Goal: Task Accomplishment & Management: Use online tool/utility

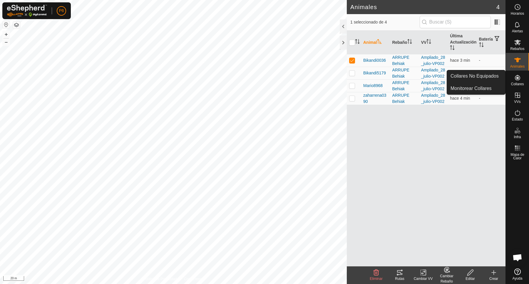
click at [521, 80] on es-neckbands-svg-icon at bounding box center [517, 77] width 11 height 9
click at [474, 77] on link "Collares No Equipados" at bounding box center [476, 76] width 58 height 12
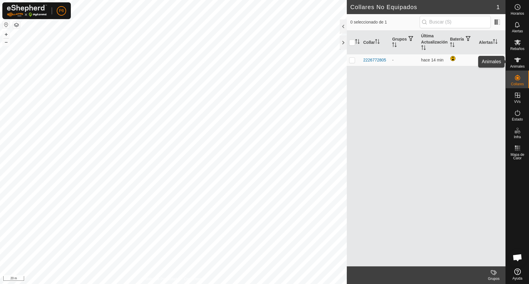
click at [518, 64] on es-animals-svg-icon at bounding box center [517, 59] width 11 height 9
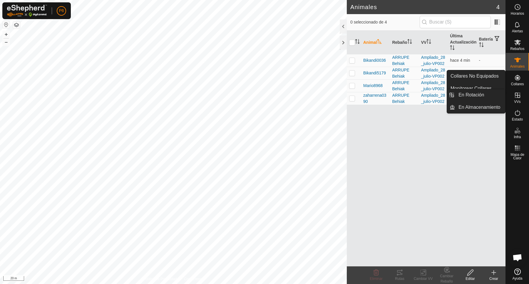
click at [516, 94] on icon at bounding box center [517, 95] width 7 height 7
click at [484, 98] on link "En Rotación" at bounding box center [480, 95] width 50 height 12
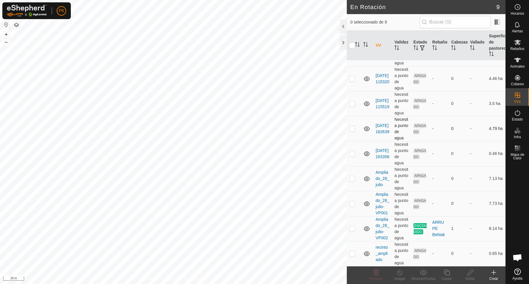
scroll to position [87, 0]
click at [352, 221] on td at bounding box center [354, 228] width 14 height 25
checkbox input "false"
click at [354, 251] on p-checkbox at bounding box center [352, 253] width 6 height 5
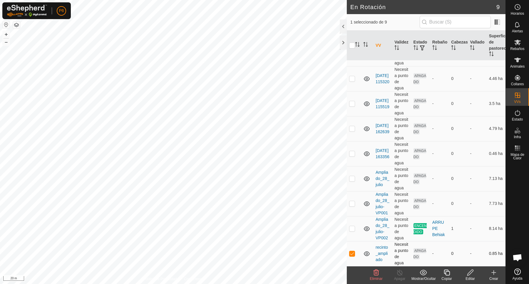
click at [354, 251] on p-checkbox at bounding box center [352, 253] width 6 height 5
checkbox input "false"
click at [353, 191] on td at bounding box center [354, 203] width 14 height 25
checkbox input "false"
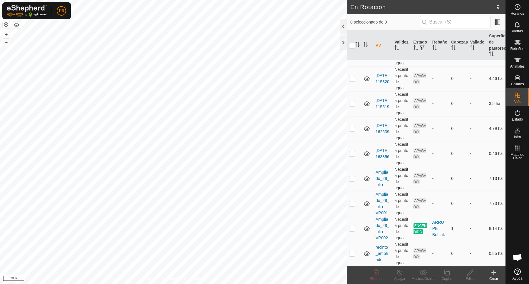
click at [353, 176] on p-checkbox at bounding box center [352, 178] width 6 height 5
checkbox input "true"
click at [350, 156] on p-checkbox at bounding box center [352, 153] width 6 height 5
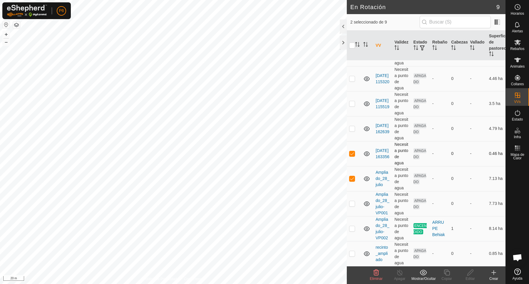
checkbox input "false"
click at [352, 181] on p-checkbox at bounding box center [352, 178] width 6 height 5
checkbox input "false"
click at [352, 131] on p-checkbox at bounding box center [352, 128] width 6 height 5
checkbox input "true"
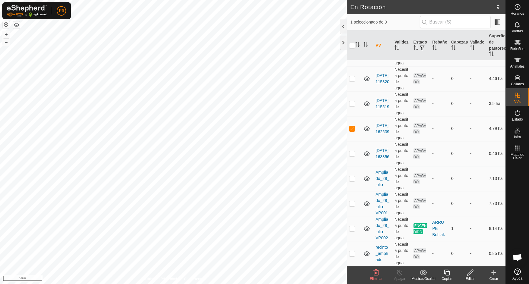
click at [468, 277] on div "Editar" at bounding box center [471, 278] width 24 height 5
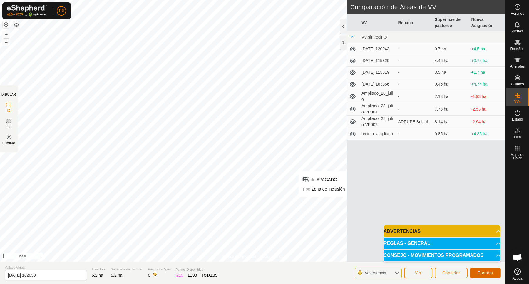
click at [486, 274] on span "Guardar" at bounding box center [485, 272] width 16 height 5
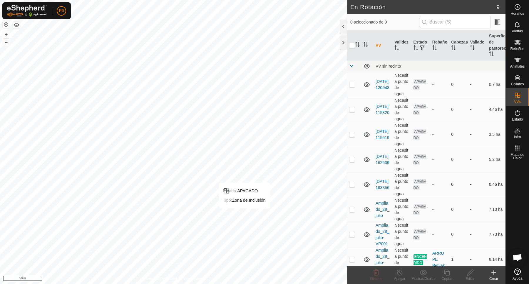
scroll to position [87, 0]
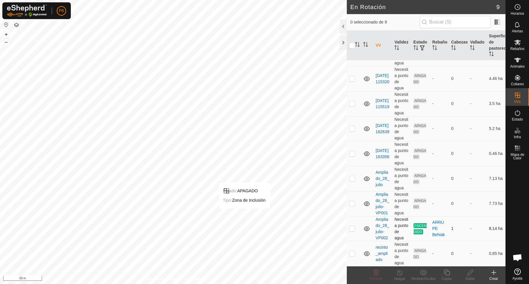
click at [353, 226] on p-checkbox at bounding box center [352, 228] width 6 height 5
checkbox input "false"
click at [354, 166] on td at bounding box center [354, 178] width 14 height 25
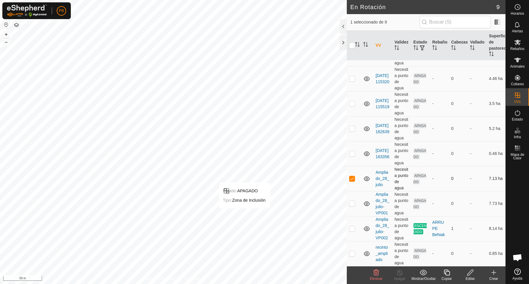
checkbox input "false"
click at [353, 151] on p-checkbox at bounding box center [352, 153] width 6 height 5
checkbox input "false"
click at [353, 126] on p-checkbox at bounding box center [352, 128] width 6 height 5
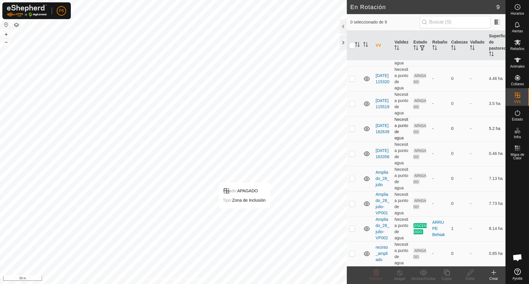
checkbox input "true"
click at [470, 274] on icon at bounding box center [470, 273] width 6 height 6
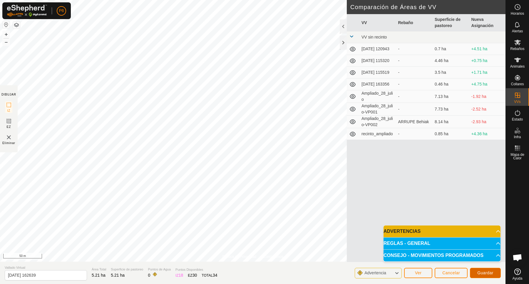
click at [490, 275] on span "Guardar" at bounding box center [485, 272] width 16 height 5
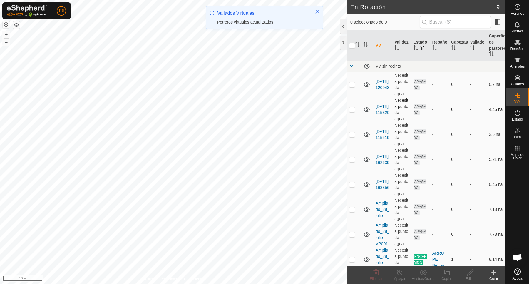
click at [352, 112] on p-checkbox at bounding box center [352, 109] width 6 height 5
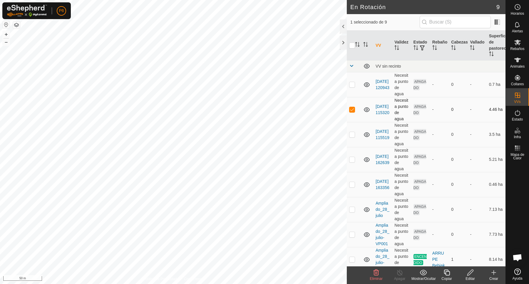
click at [352, 112] on p-checkbox at bounding box center [352, 109] width 6 height 5
checkbox input "false"
click at [354, 87] on p-checkbox at bounding box center [352, 84] width 6 height 5
checkbox input "false"
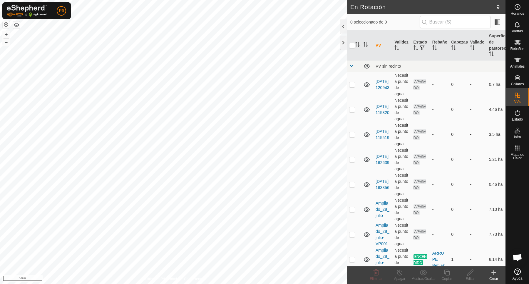
click at [353, 137] on p-checkbox at bounding box center [352, 134] width 6 height 5
checkbox input "false"
click at [351, 172] on td at bounding box center [354, 159] width 14 height 25
checkbox input "true"
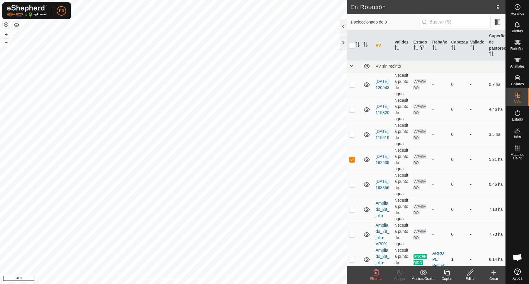
click at [14, 26] on button "button" at bounding box center [16, 24] width 7 height 7
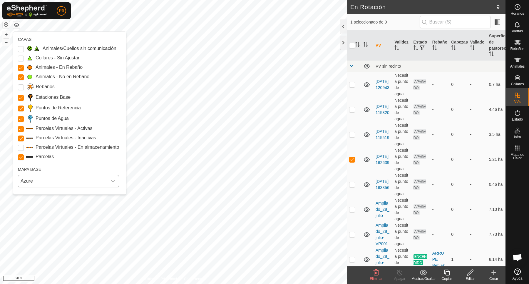
click at [114, 182] on icon "dropdown trigger" at bounding box center [113, 181] width 5 height 5
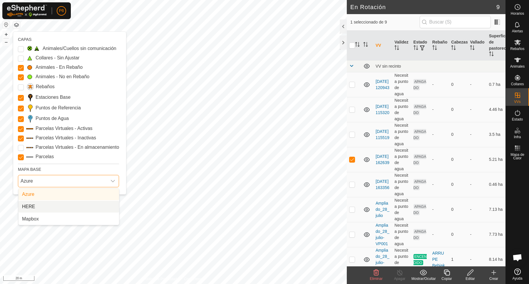
click at [71, 204] on li "HERE" at bounding box center [69, 207] width 101 height 12
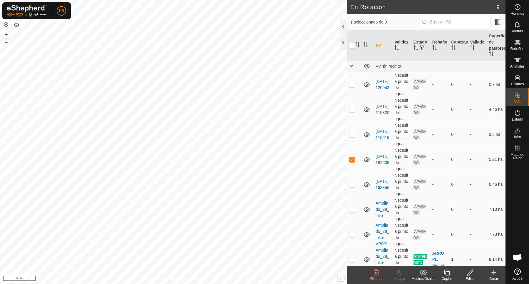
click at [16, 27] on button "button" at bounding box center [16, 24] width 7 height 7
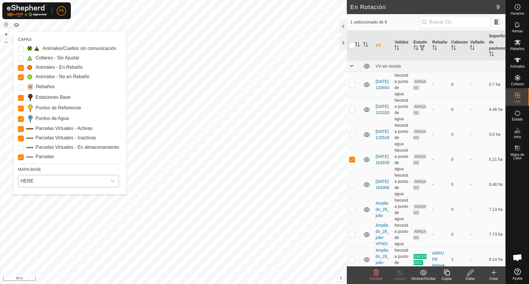
click at [109, 181] on div "dropdown trigger" at bounding box center [113, 181] width 12 height 12
click at [64, 216] on li "Mapbox" at bounding box center [69, 219] width 101 height 12
click at [116, 178] on div "dropdown trigger" at bounding box center [113, 181] width 12 height 12
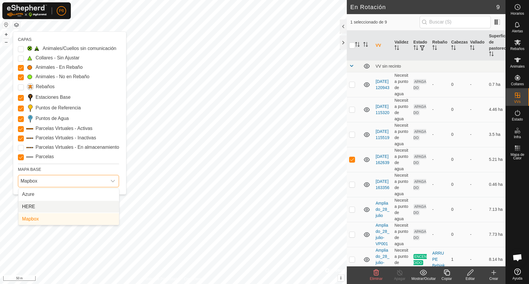
click at [80, 204] on li "HERE" at bounding box center [69, 207] width 101 height 12
